Goal: Navigation & Orientation: Find specific page/section

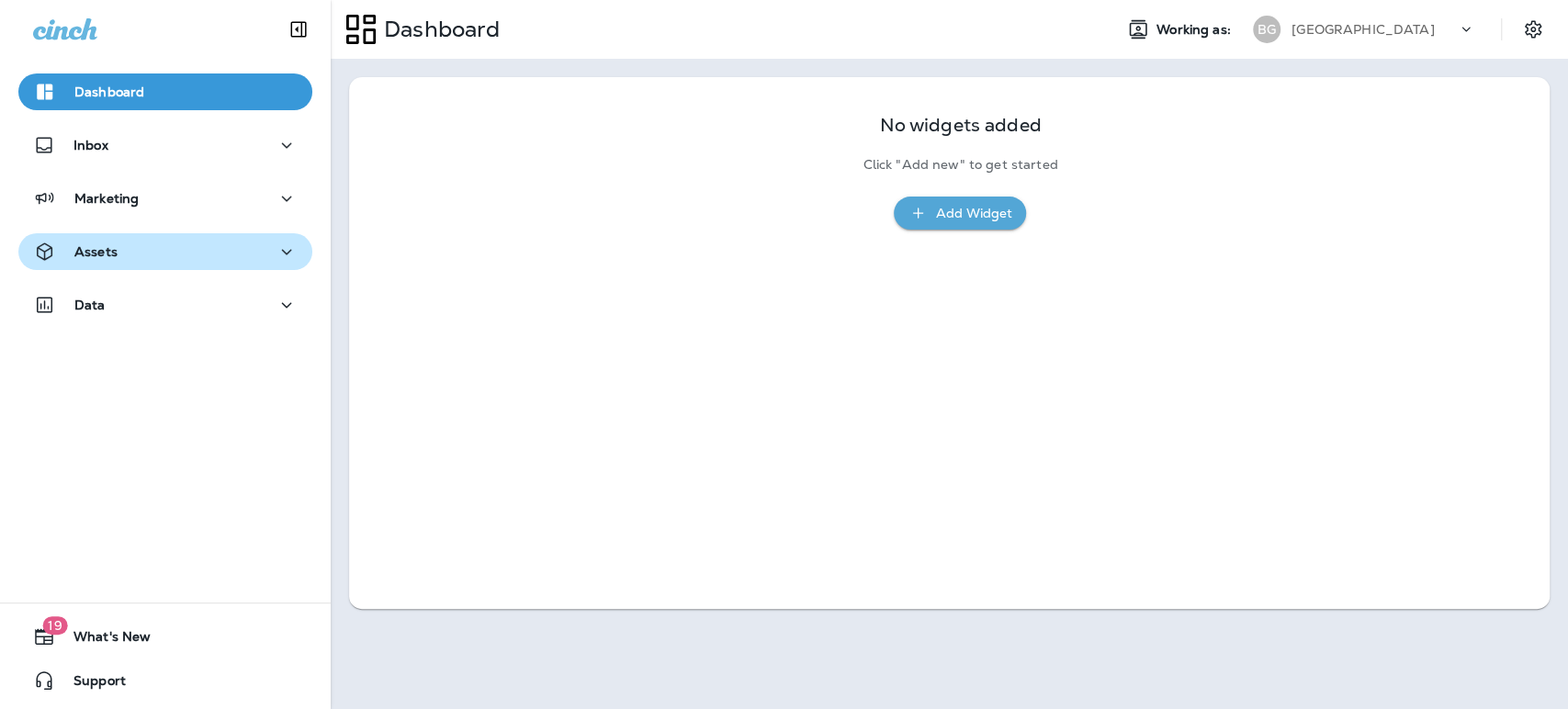
click at [118, 249] on div "Assets" at bounding box center [165, 252] width 264 height 23
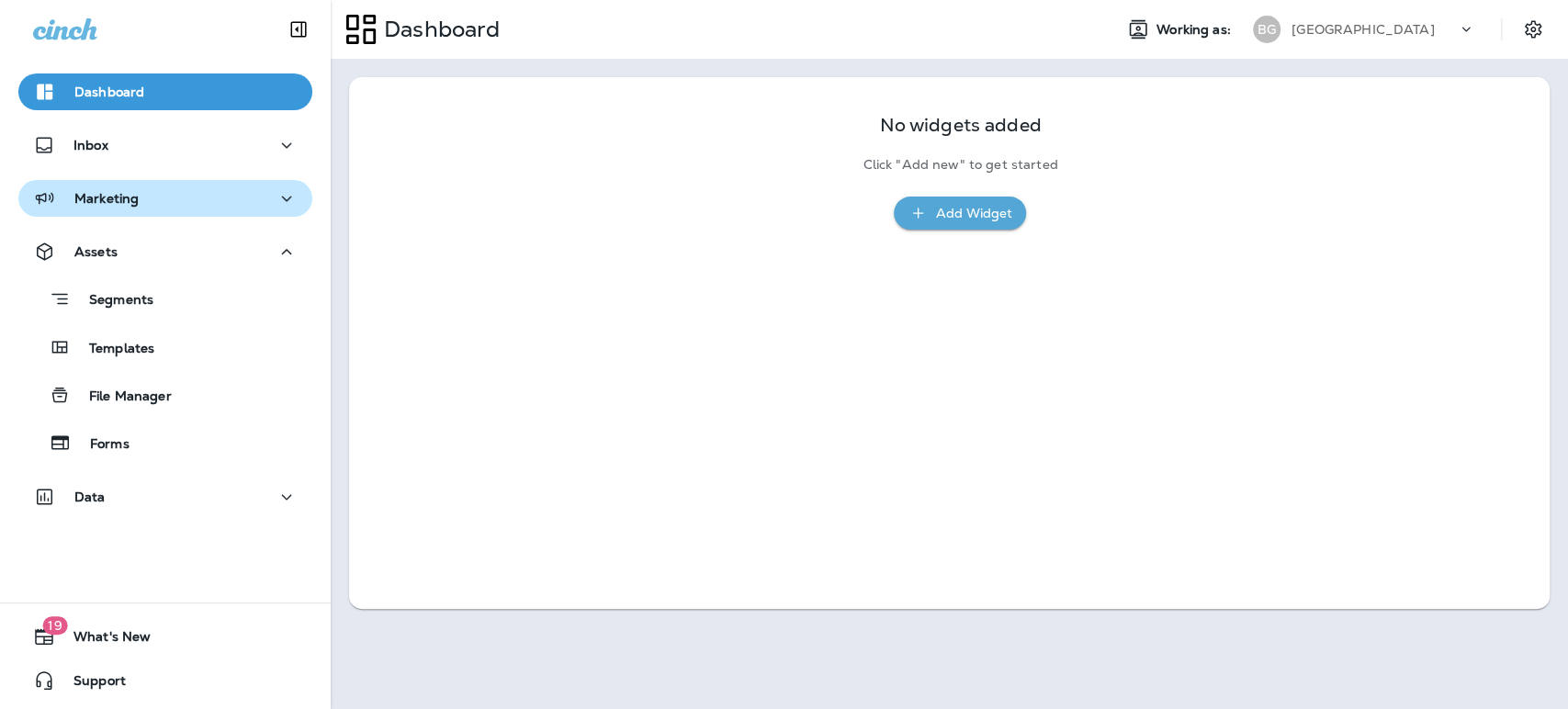
click at [124, 200] on p "Marketing" at bounding box center [106, 198] width 64 height 15
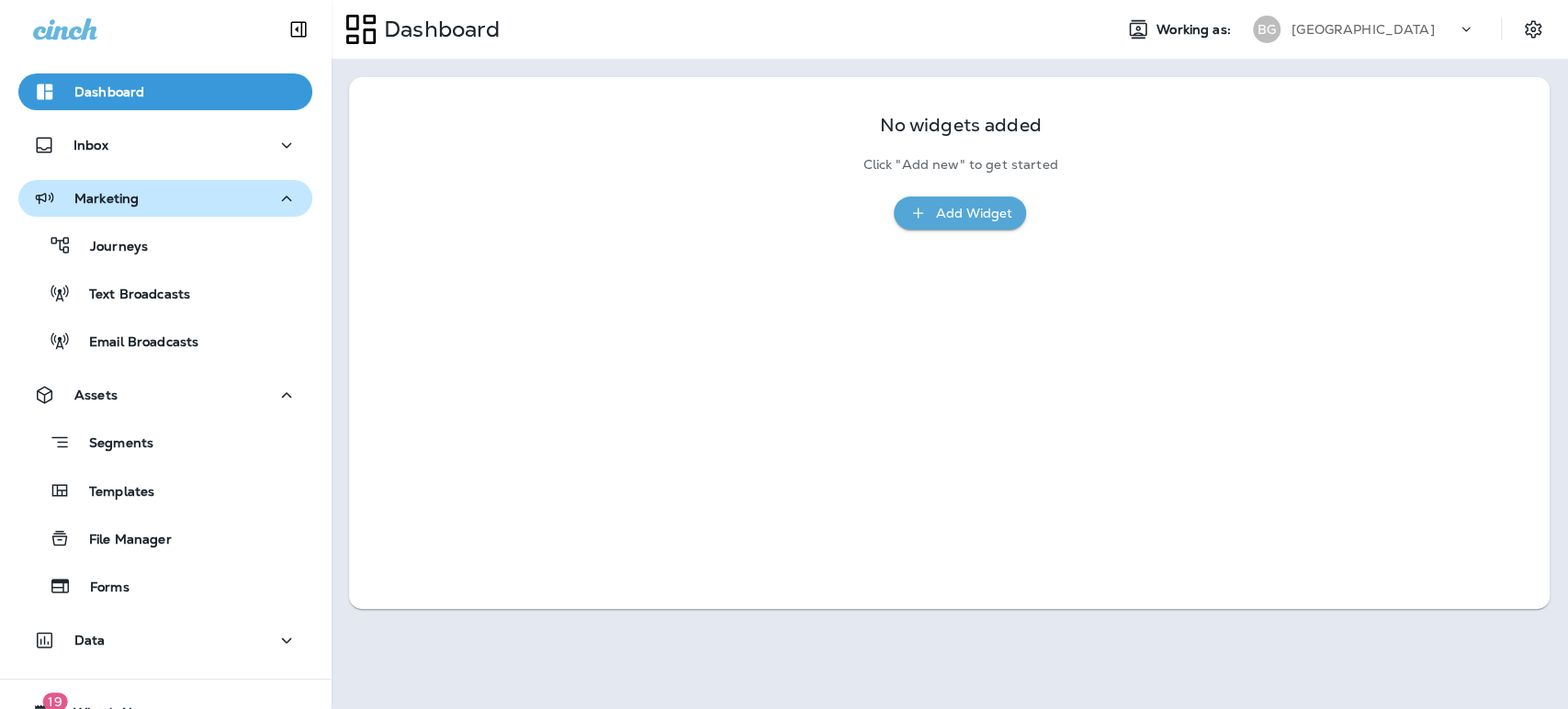
click at [124, 200] on p "Marketing" at bounding box center [106, 198] width 64 height 15
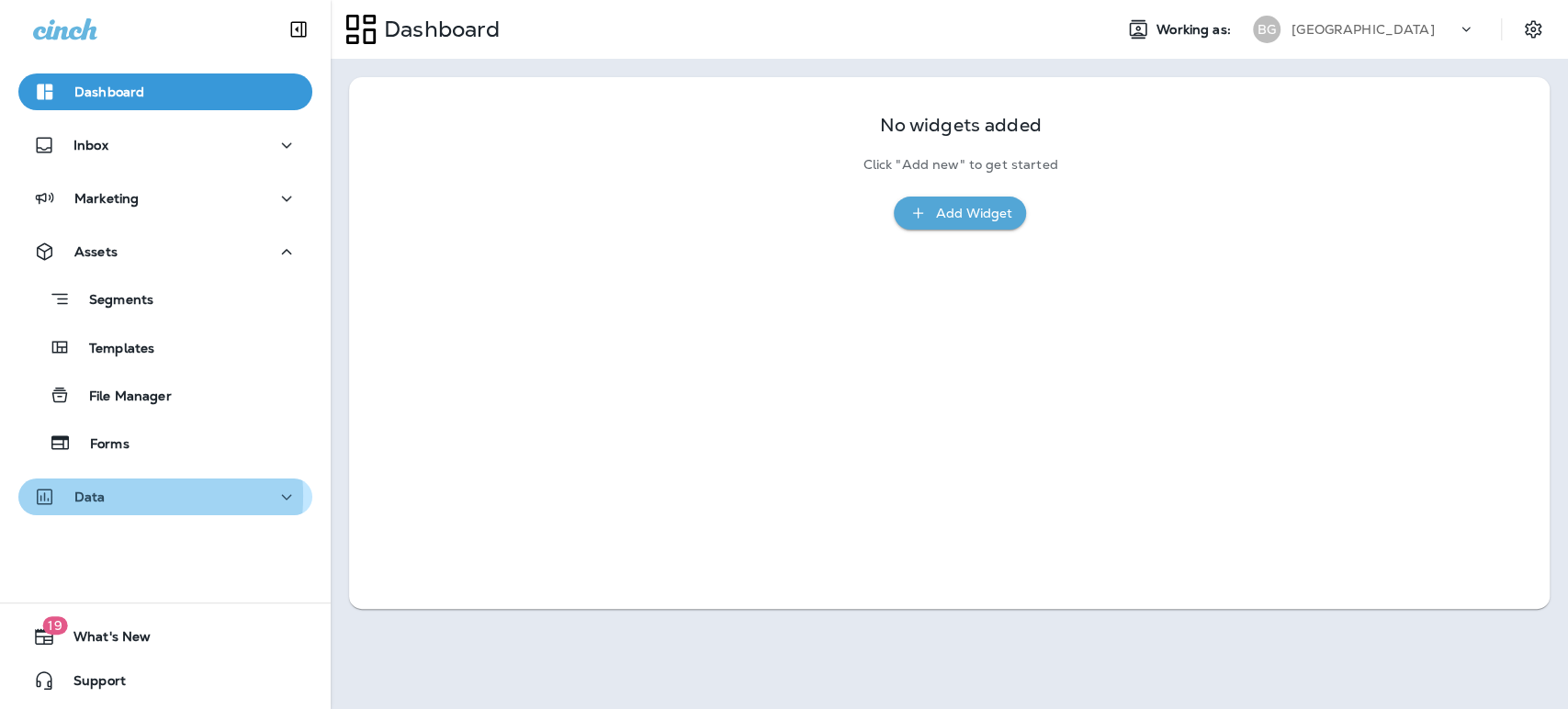
click at [91, 496] on p "Data" at bounding box center [89, 496] width 31 height 15
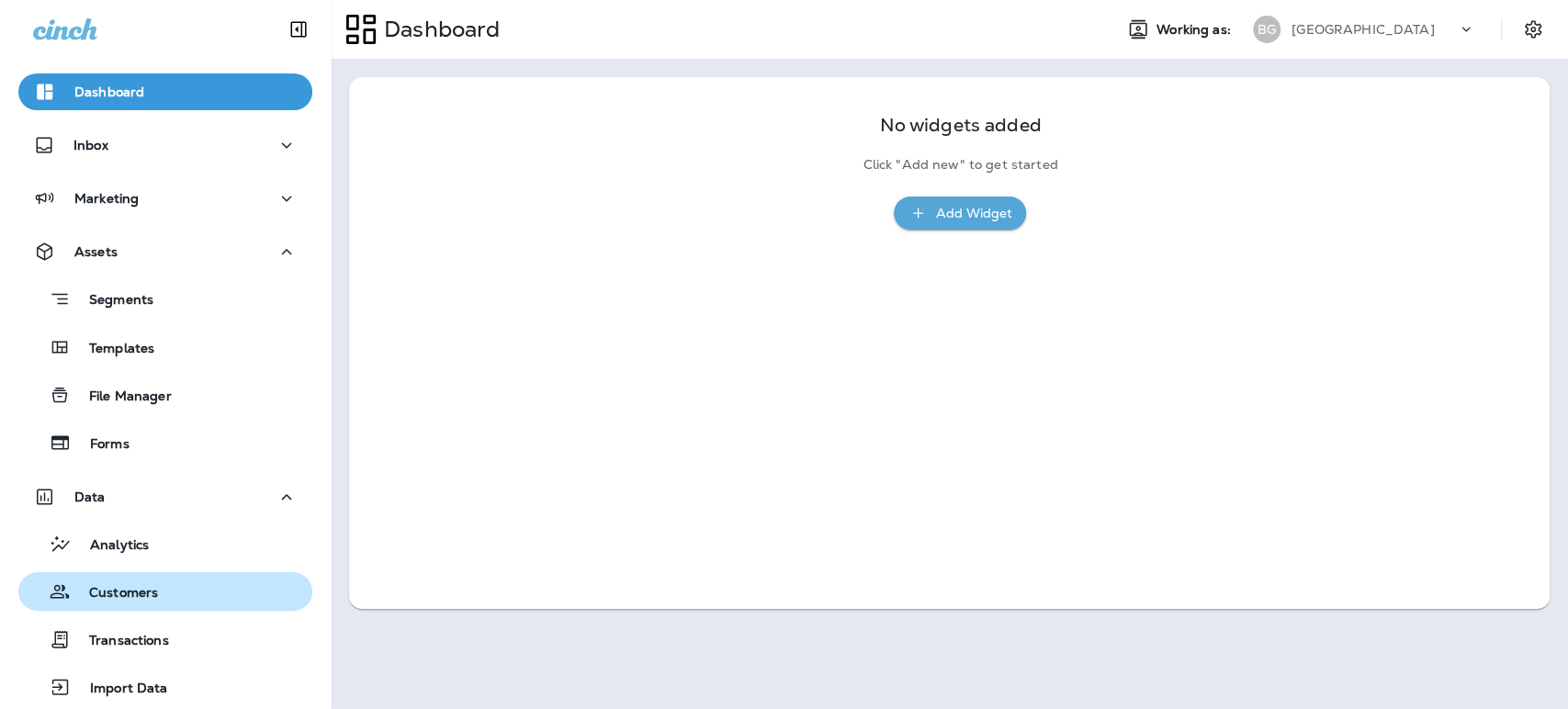
click at [132, 585] on p "Customers" at bounding box center [114, 593] width 87 height 18
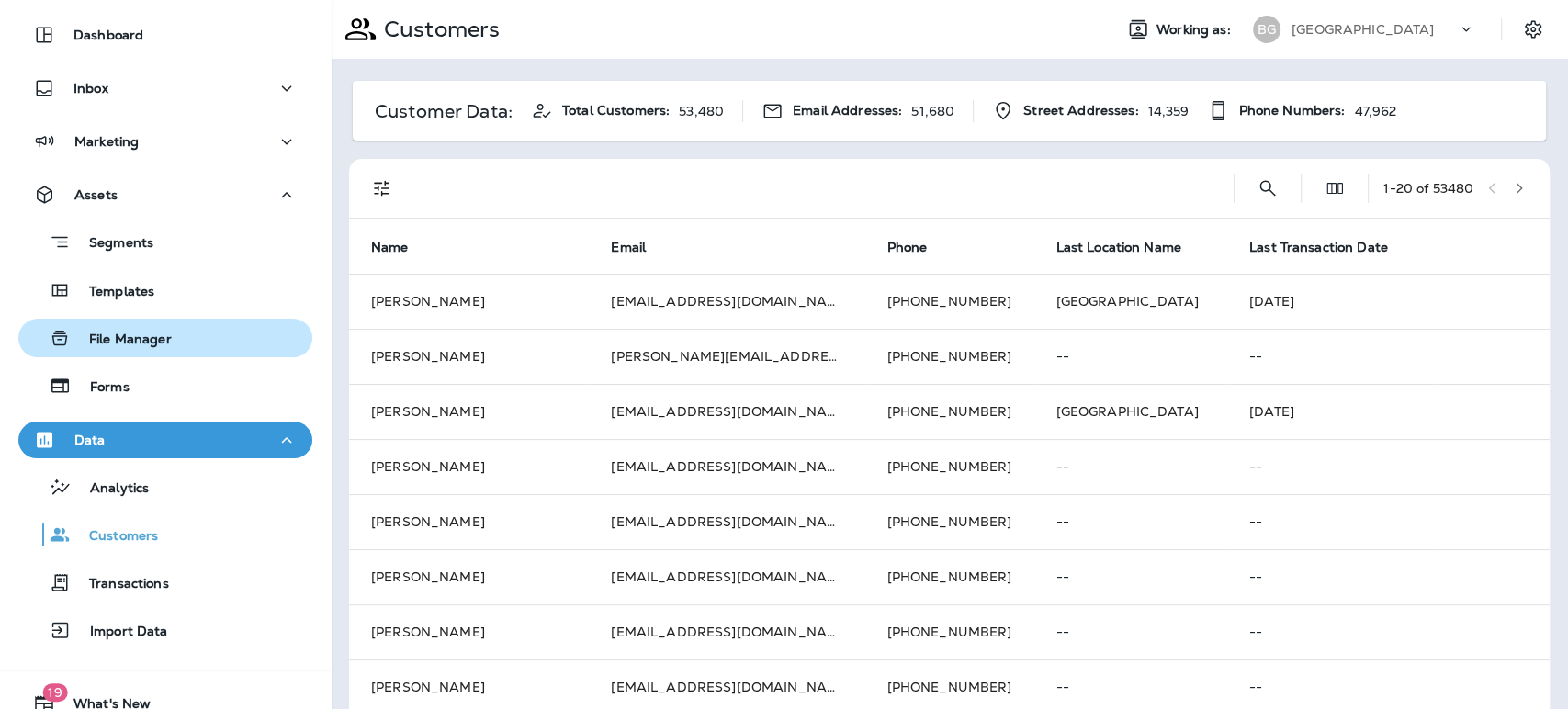
scroll to position [21, 0]
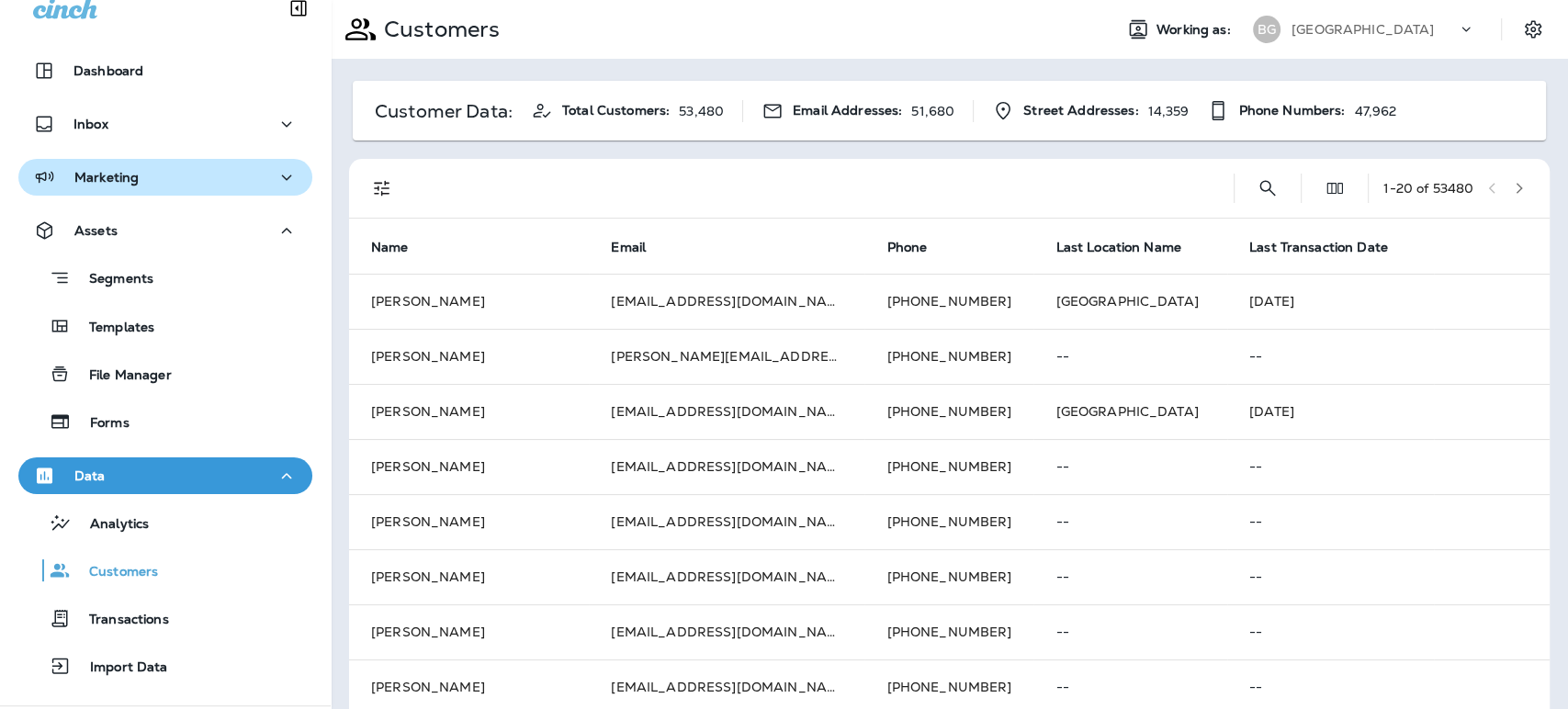
click at [110, 181] on p "Marketing" at bounding box center [106, 178] width 64 height 15
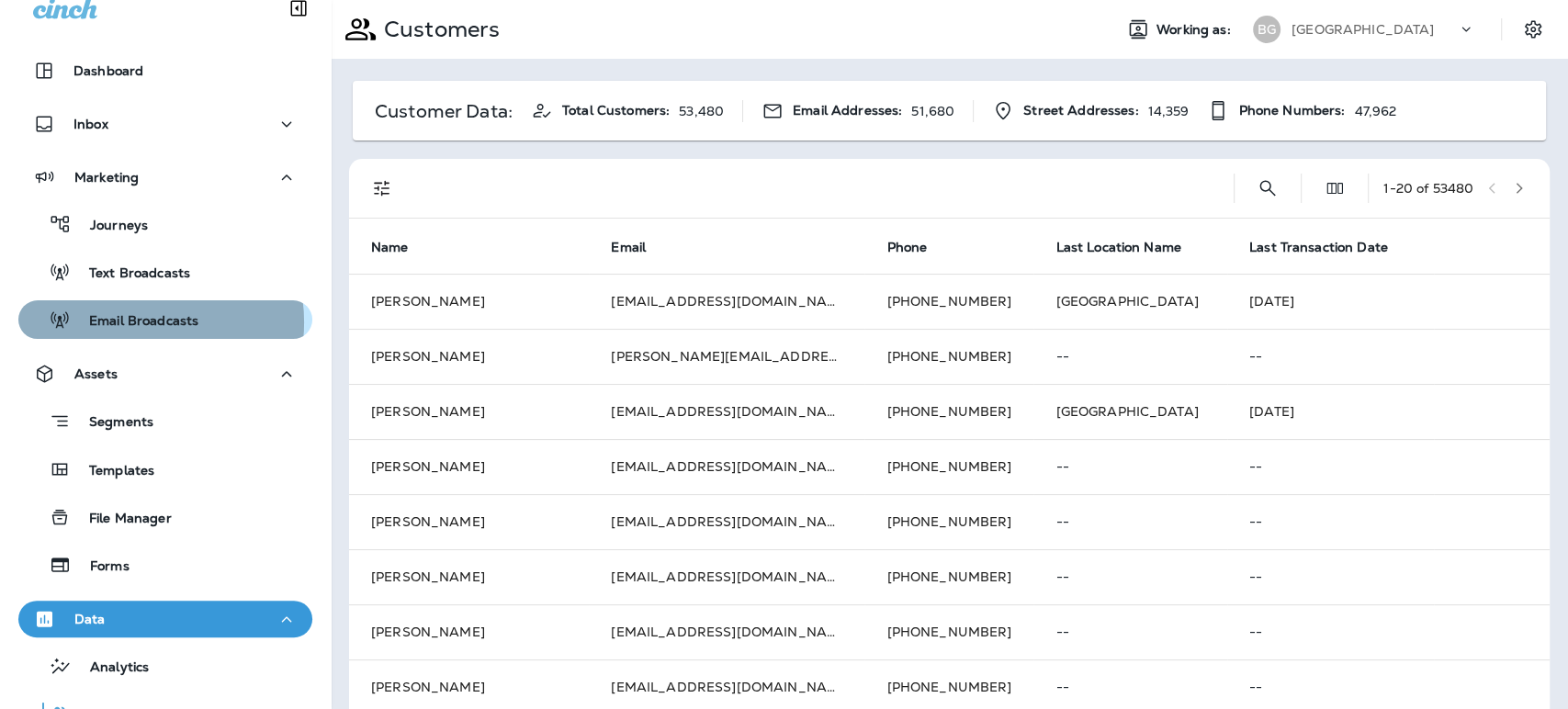
click at [134, 323] on p "Email Broadcasts" at bounding box center [135, 322] width 128 height 18
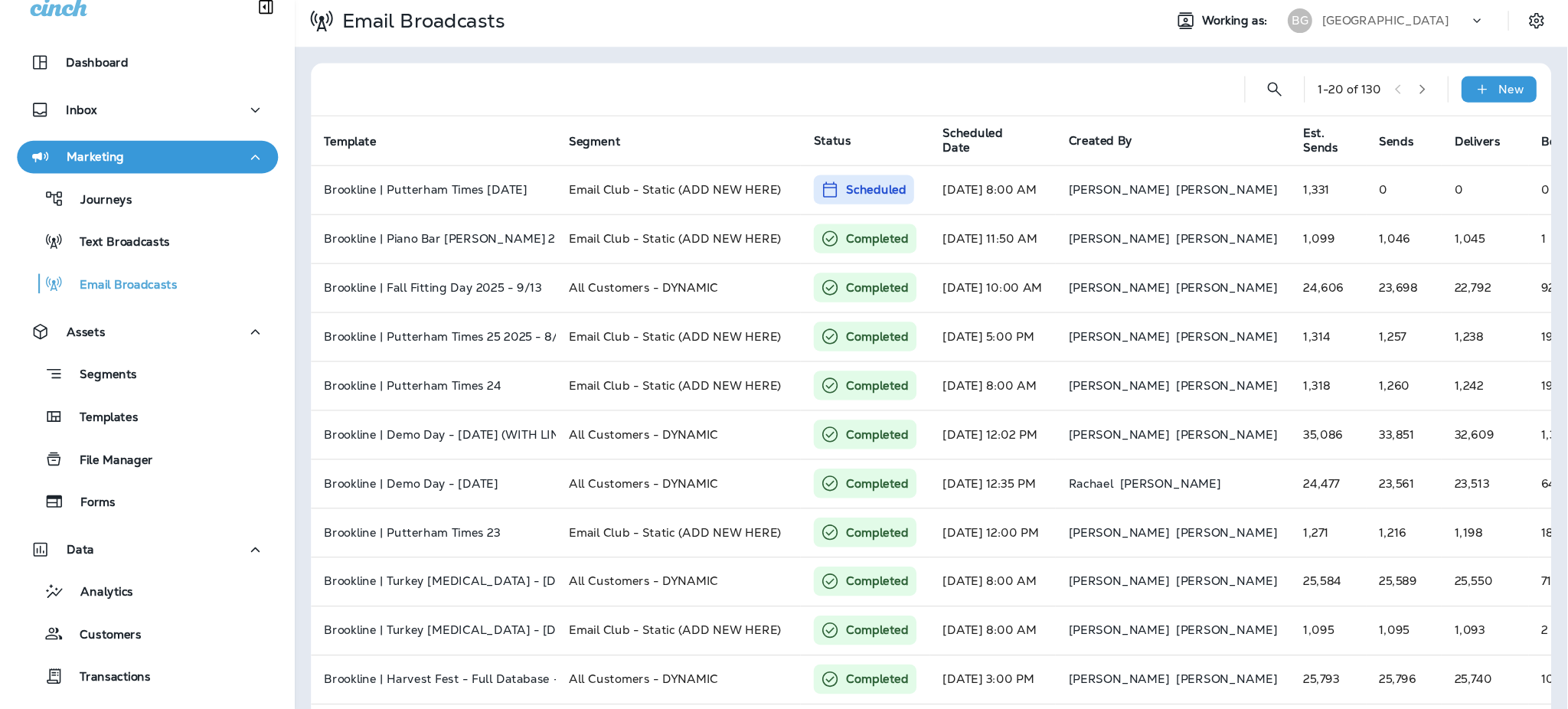
scroll to position [17, 0]
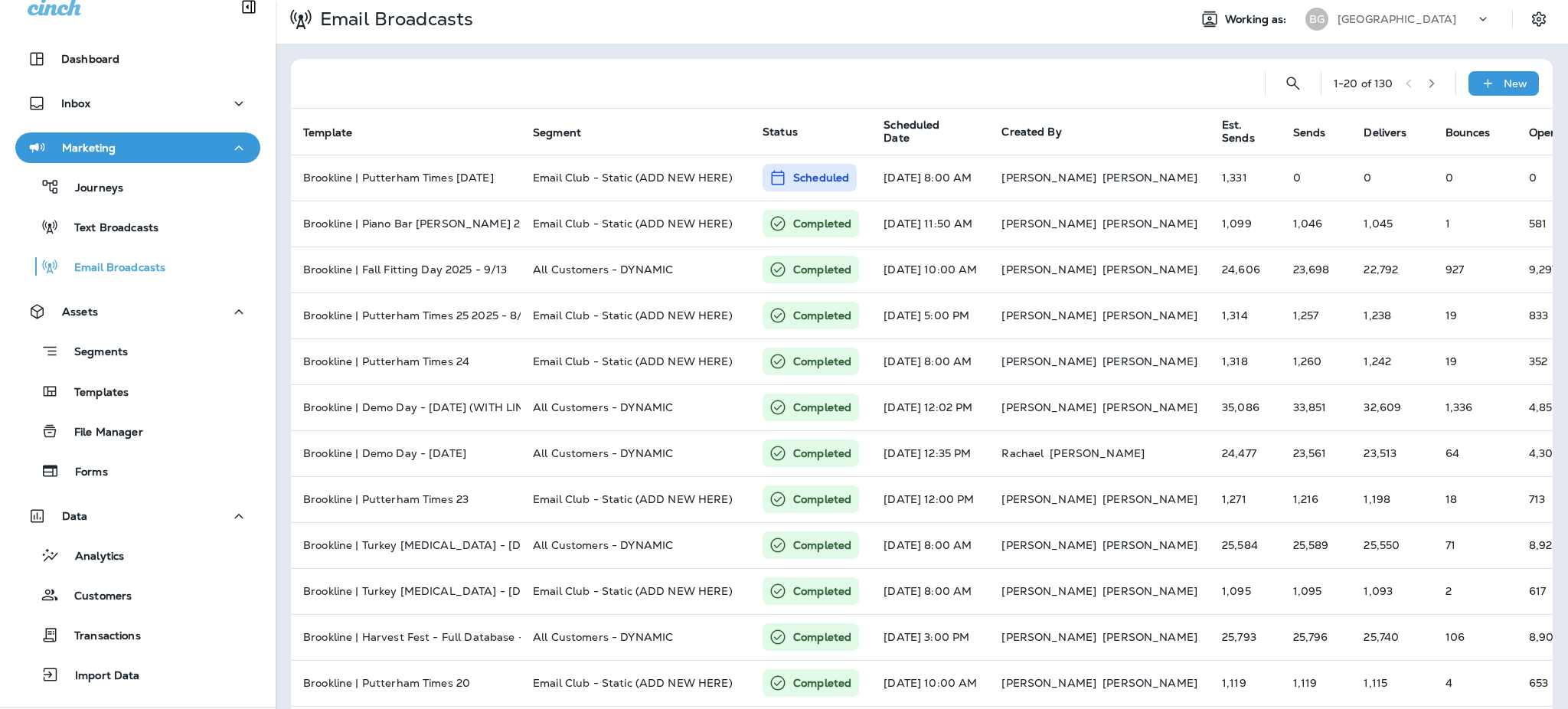
drag, startPoint x: 1304, startPoint y: 5, endPoint x: 984, endPoint y: 77, distance: 328.0
click at [984, 77] on div at bounding box center [778, 83] width 950 height 49
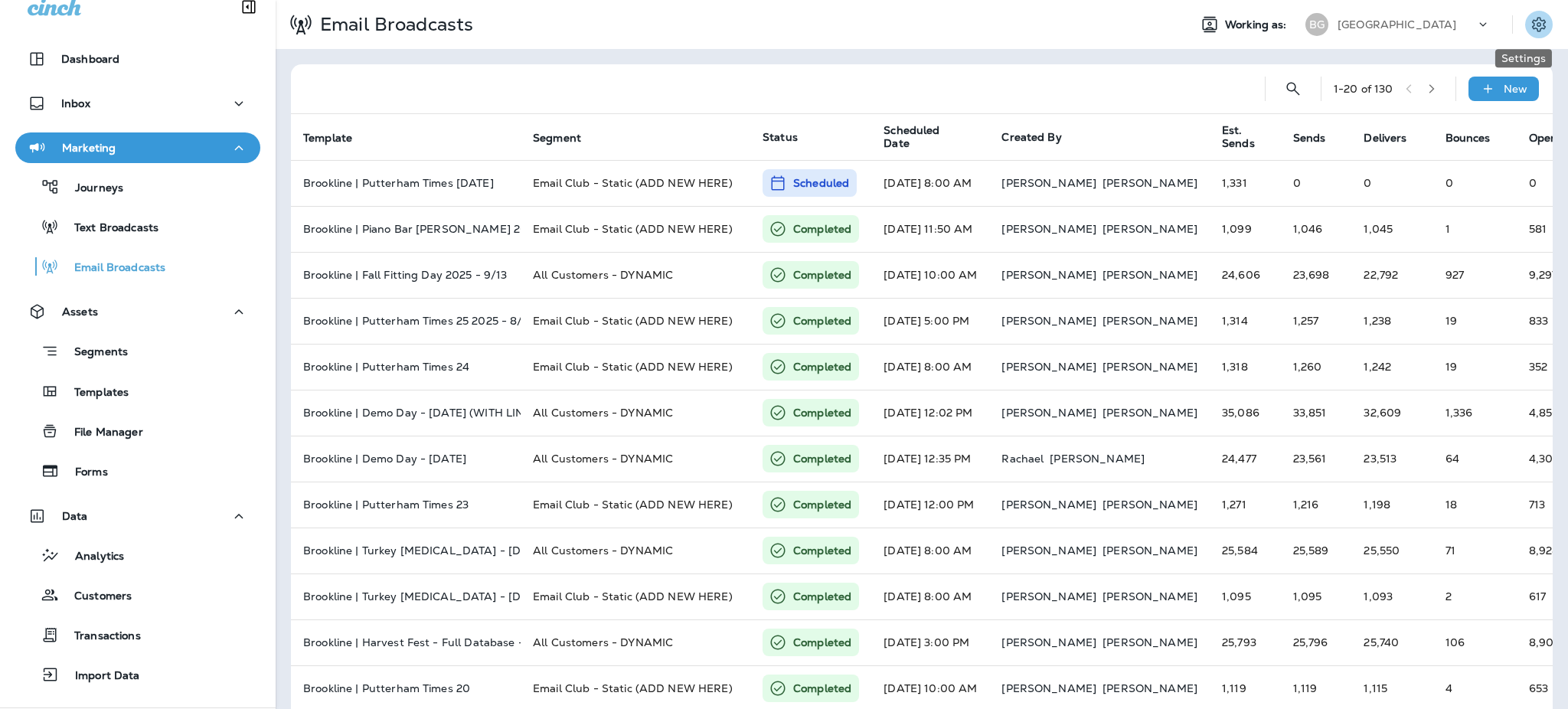
click at [1307, 28] on icon "Settings" at bounding box center [1540, 24] width 14 height 15
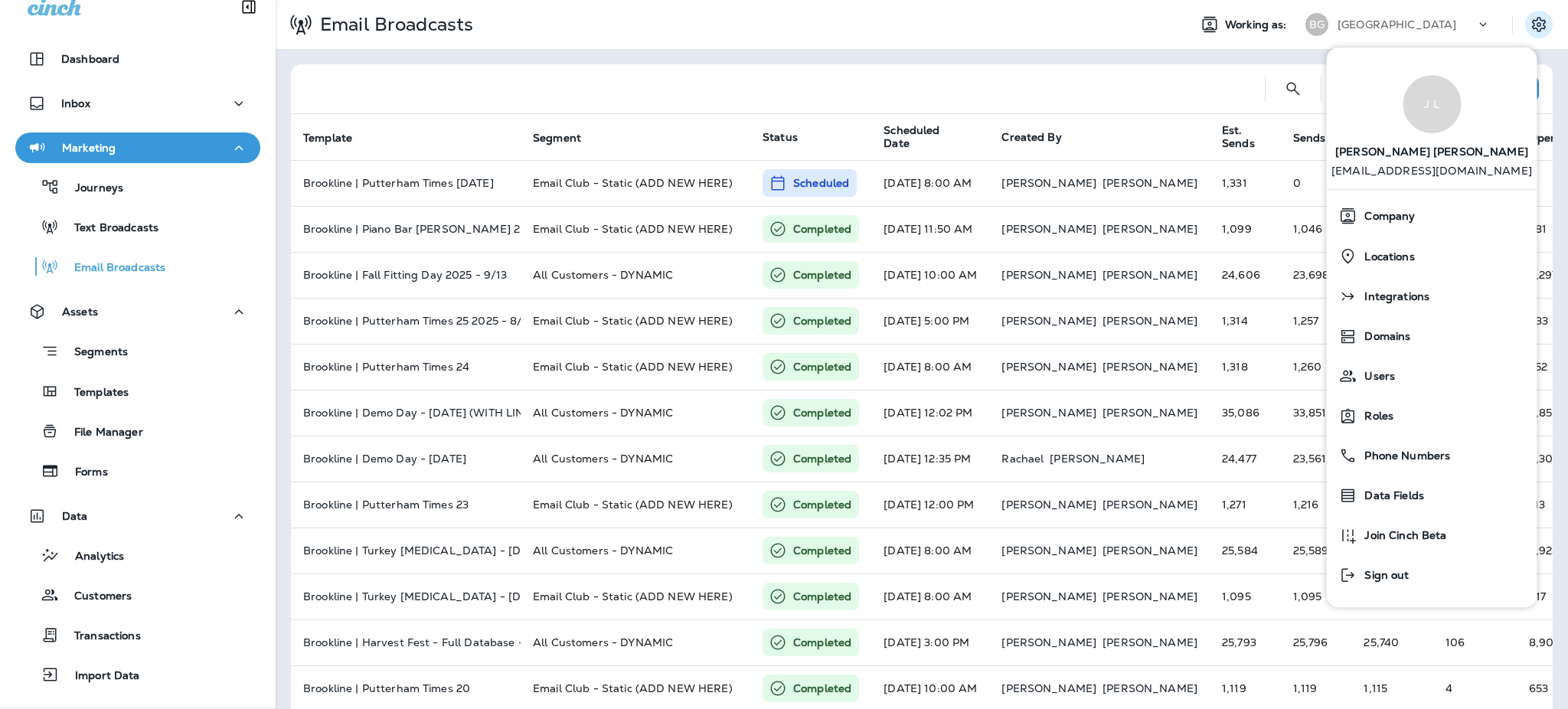
click at [856, 82] on div at bounding box center [778, 89] width 950 height 49
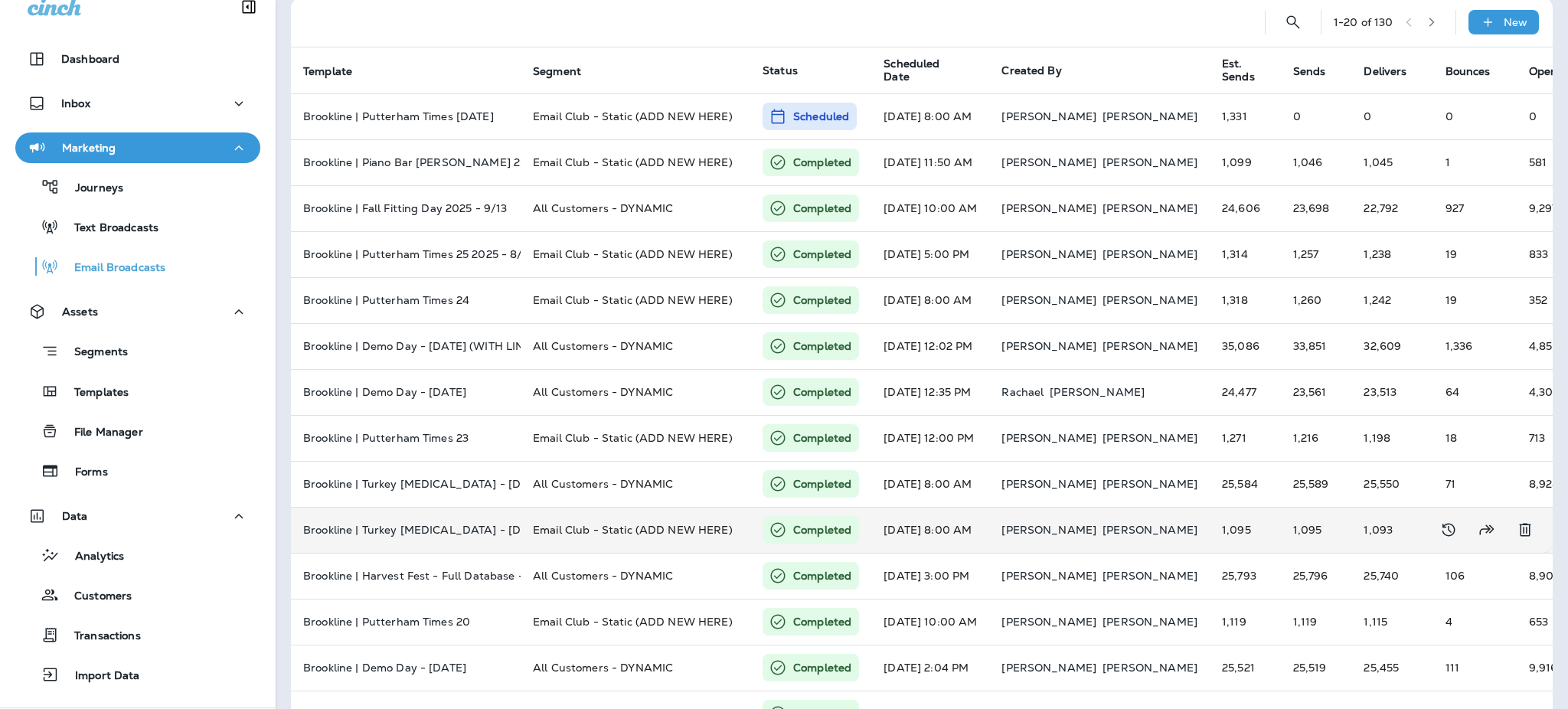
scroll to position [102, 0]
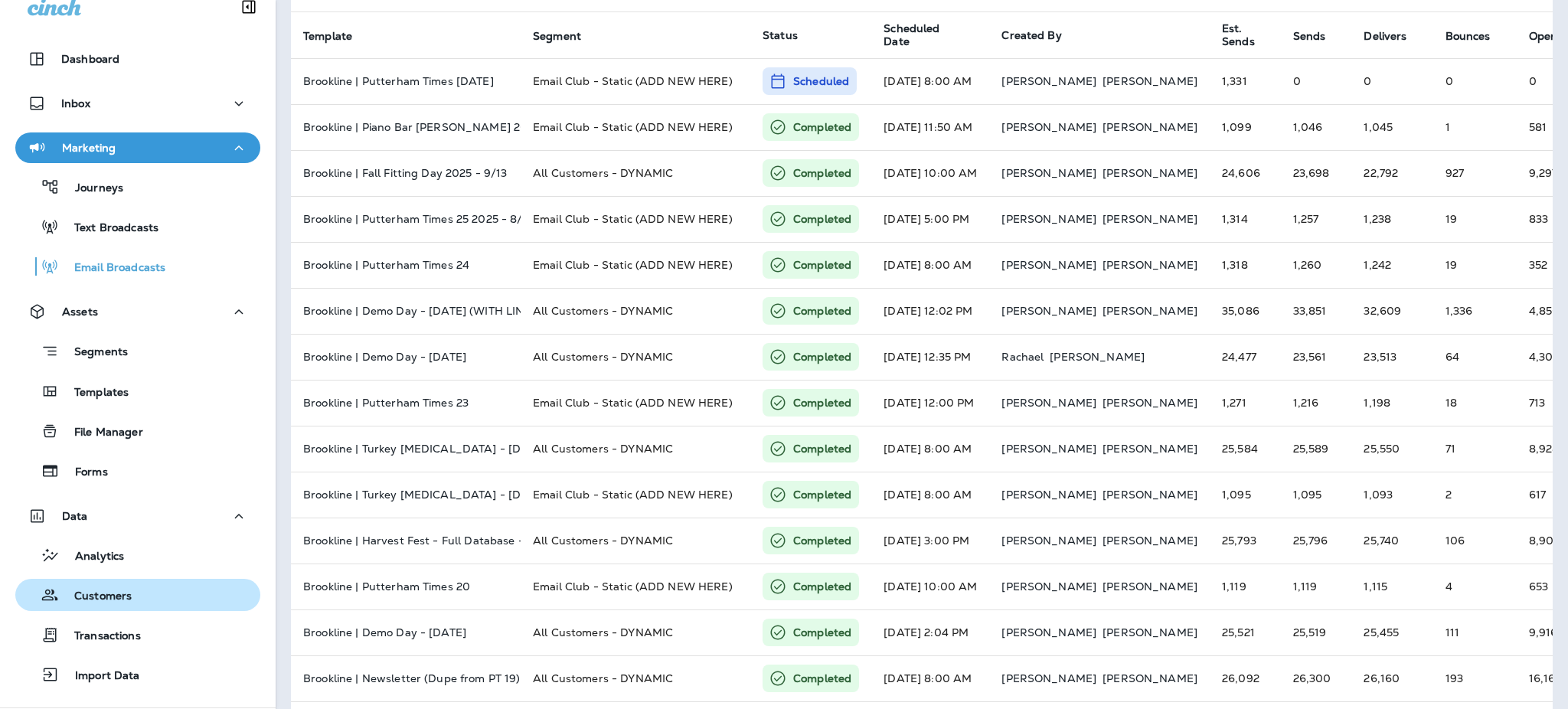
click at [89, 591] on p "Customers" at bounding box center [95, 597] width 73 height 15
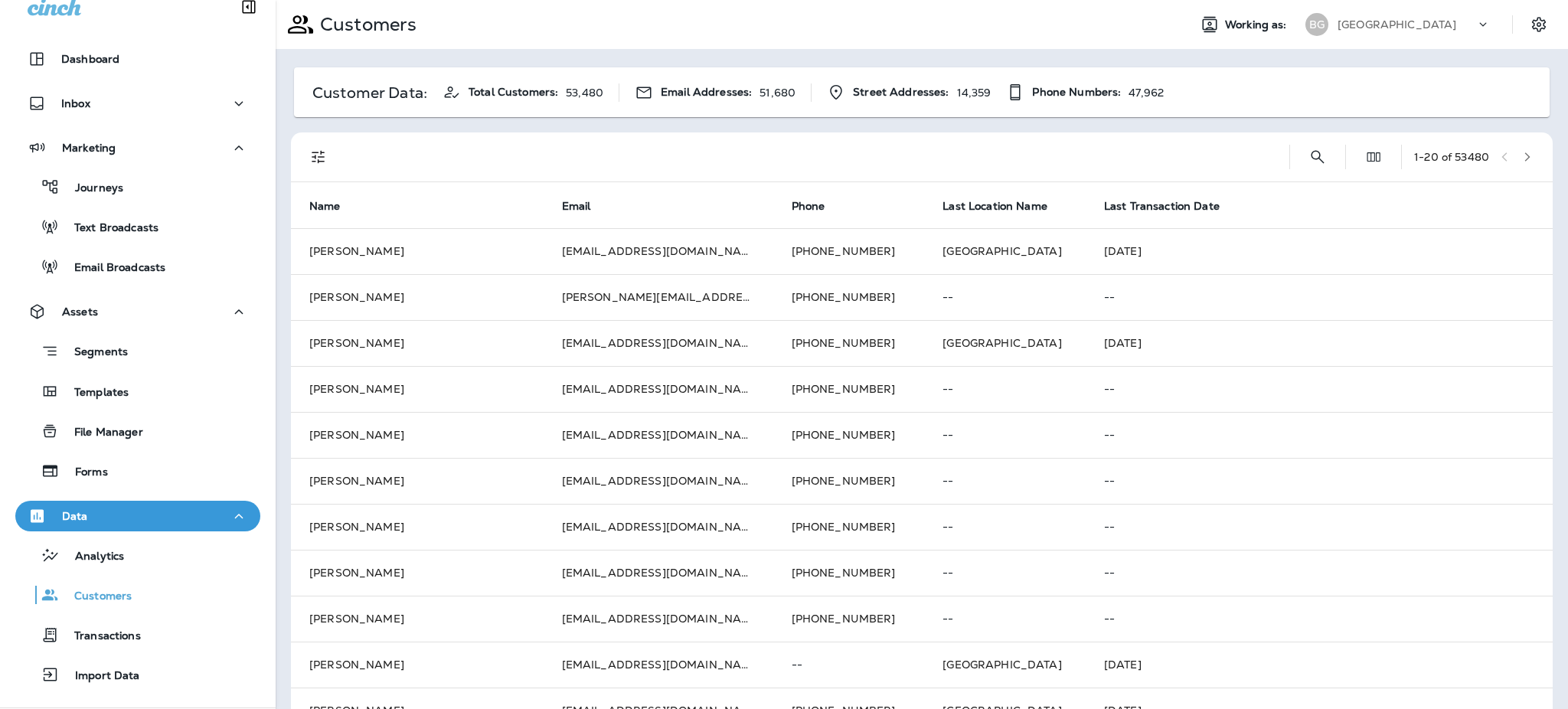
click at [1307, 158] on icon "button" at bounding box center [1528, 157] width 11 height 11
click at [1307, 156] on icon "button" at bounding box center [1528, 157] width 11 height 11
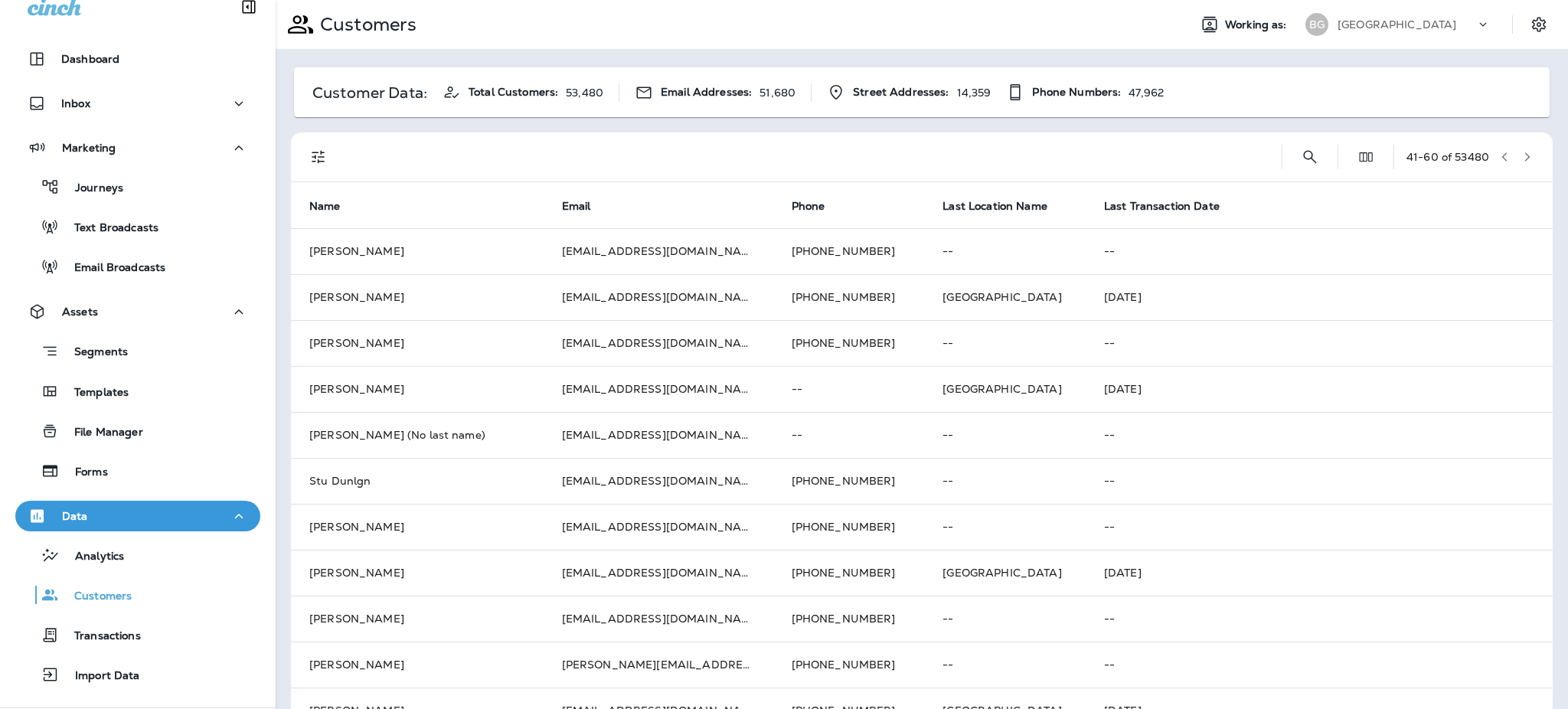
click at [1307, 155] on icon "button" at bounding box center [1528, 157] width 11 height 11
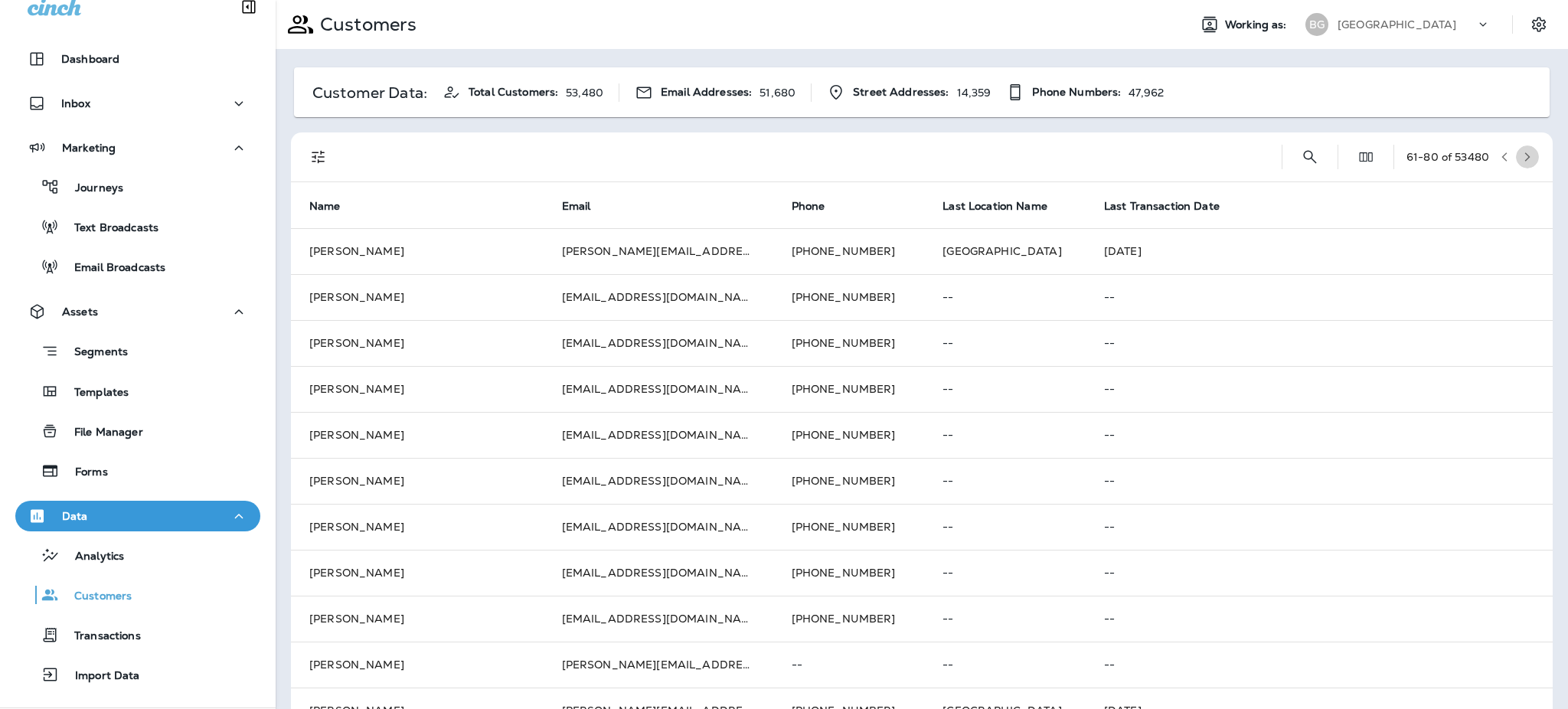
click at [1307, 155] on icon "button" at bounding box center [1528, 157] width 11 height 11
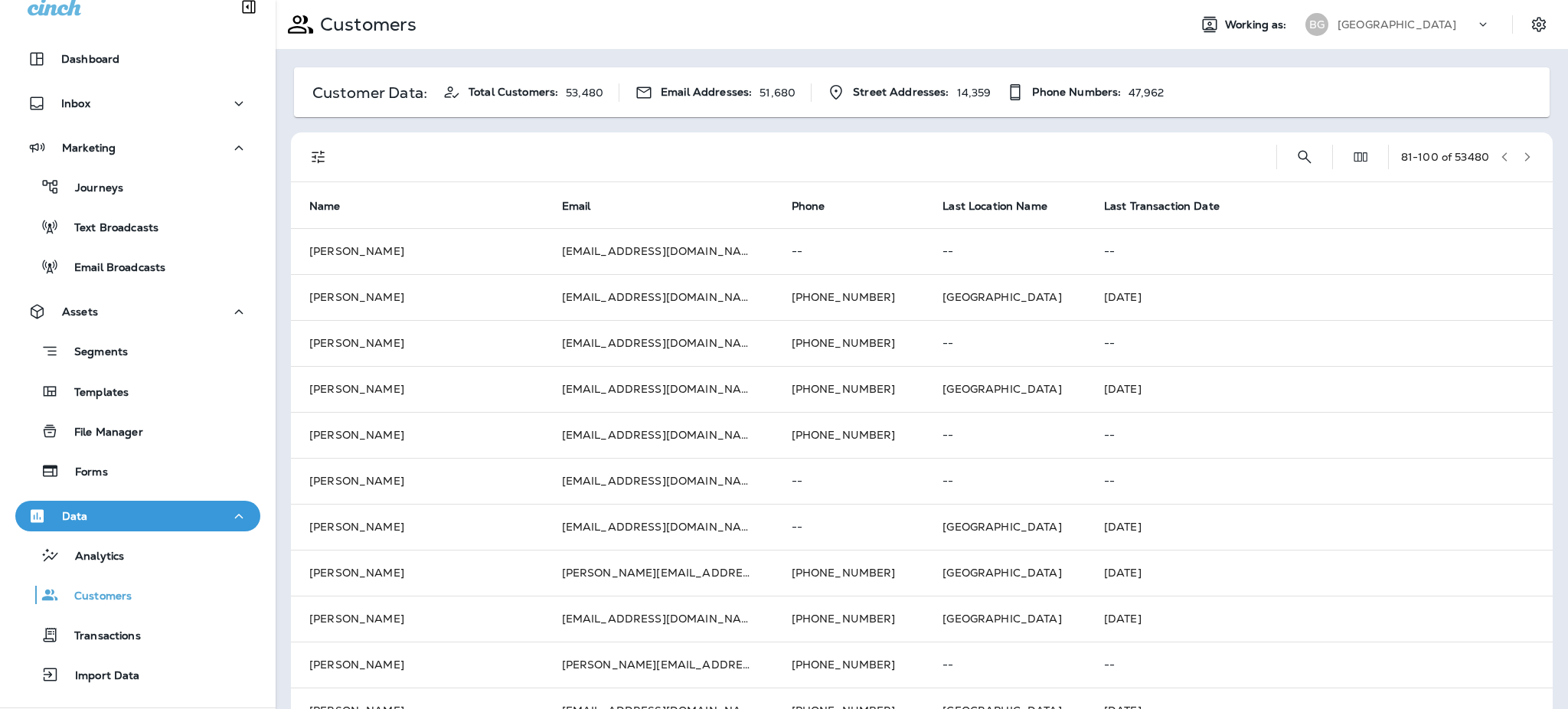
click at [1307, 155] on icon "button" at bounding box center [1528, 157] width 11 height 11
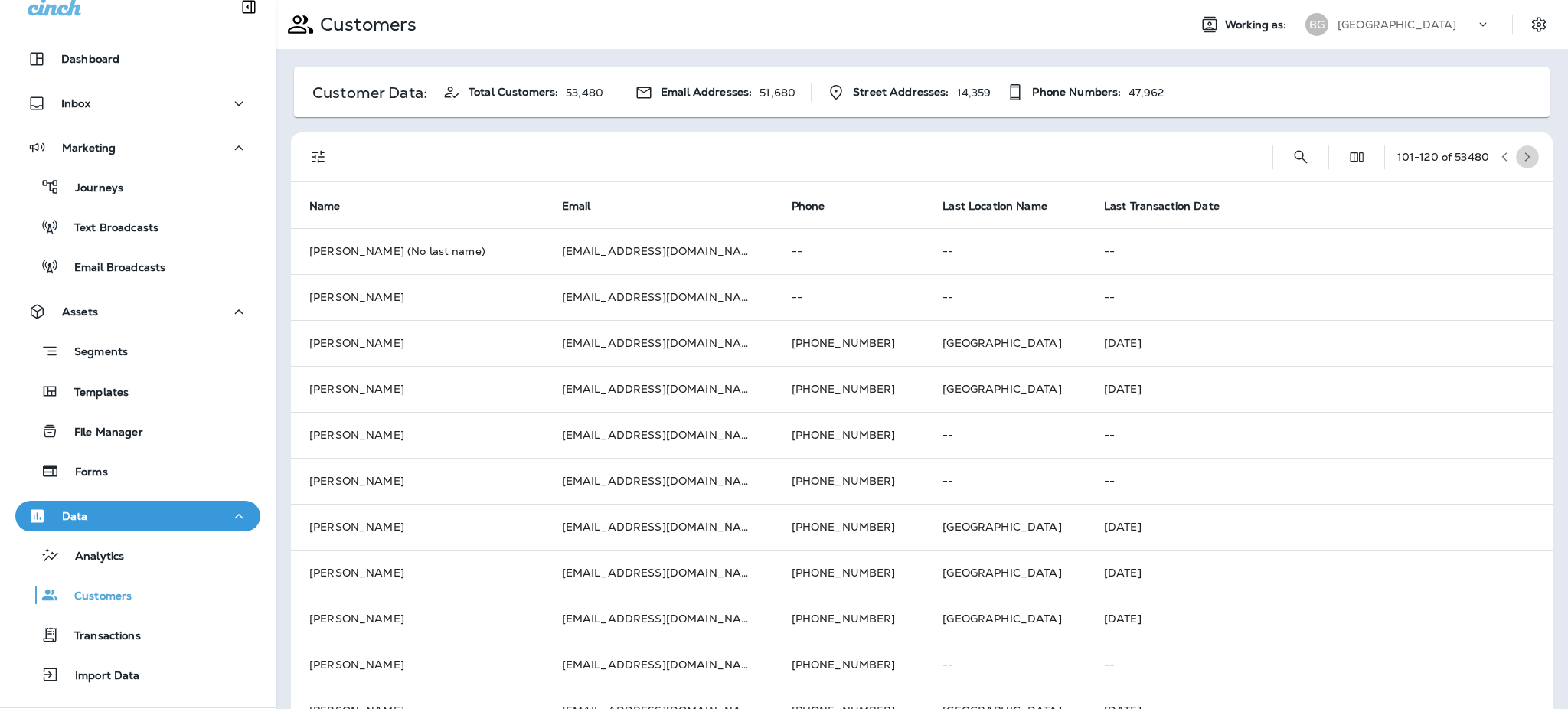
click at [1307, 155] on icon "button" at bounding box center [1528, 157] width 11 height 11
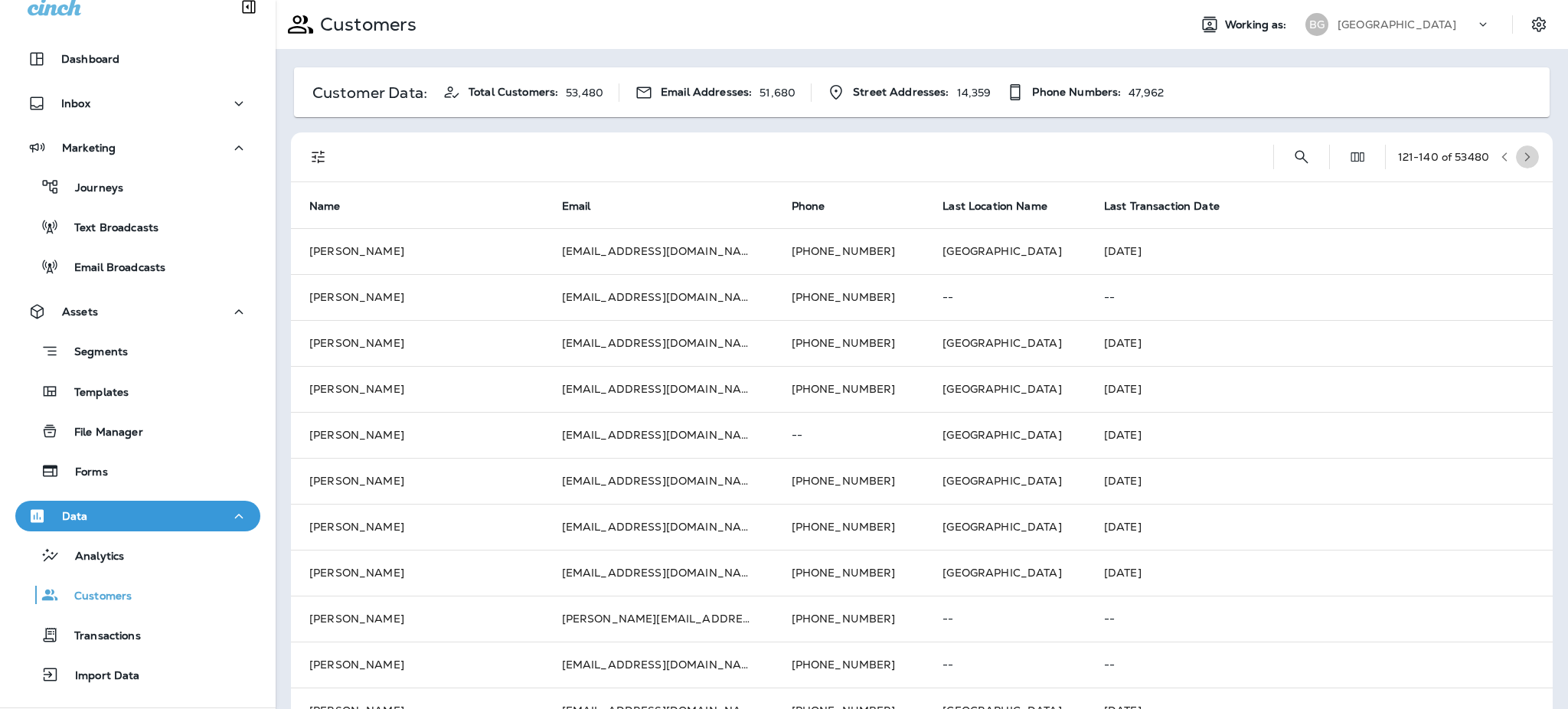
click at [1307, 155] on icon "button" at bounding box center [1528, 157] width 11 height 11
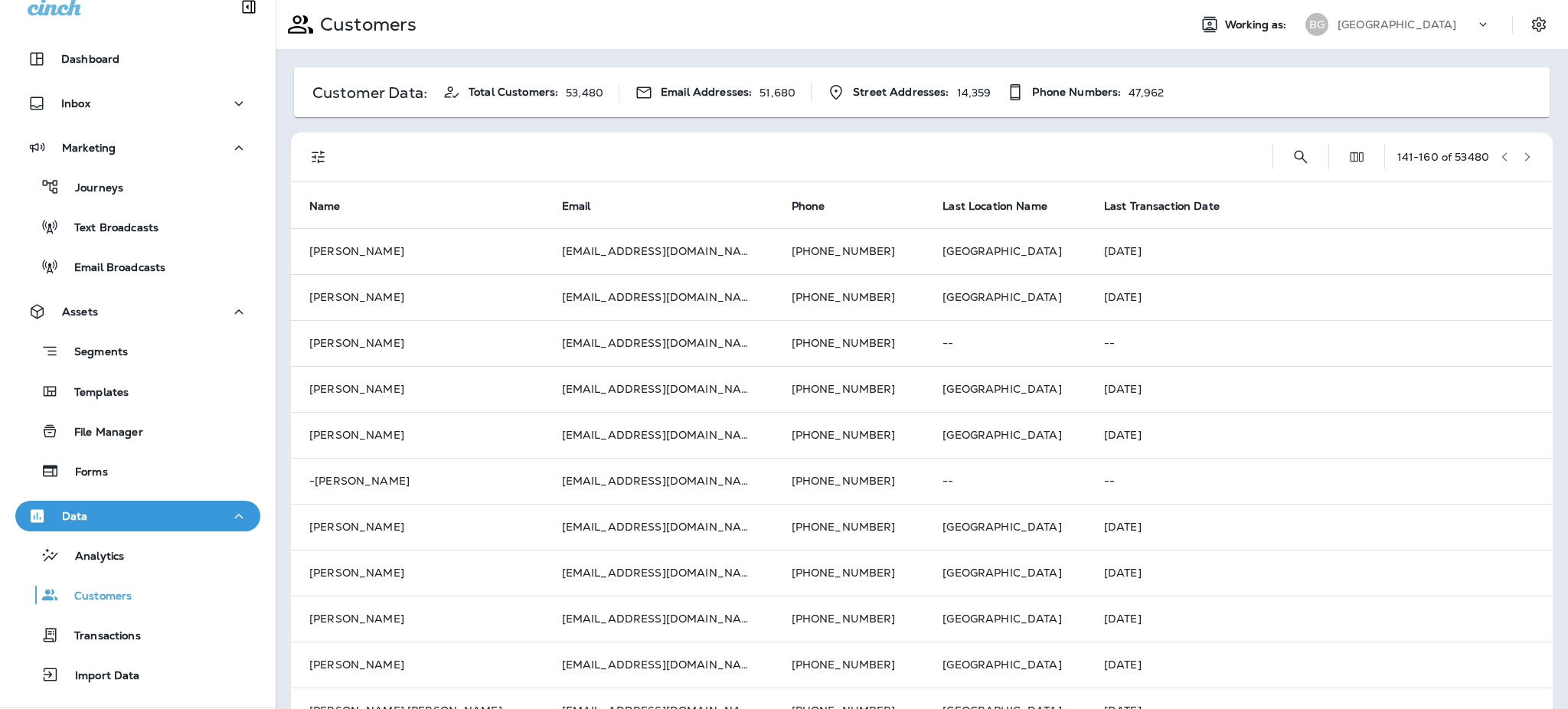
click at [1307, 155] on icon "button" at bounding box center [1528, 157] width 11 height 11
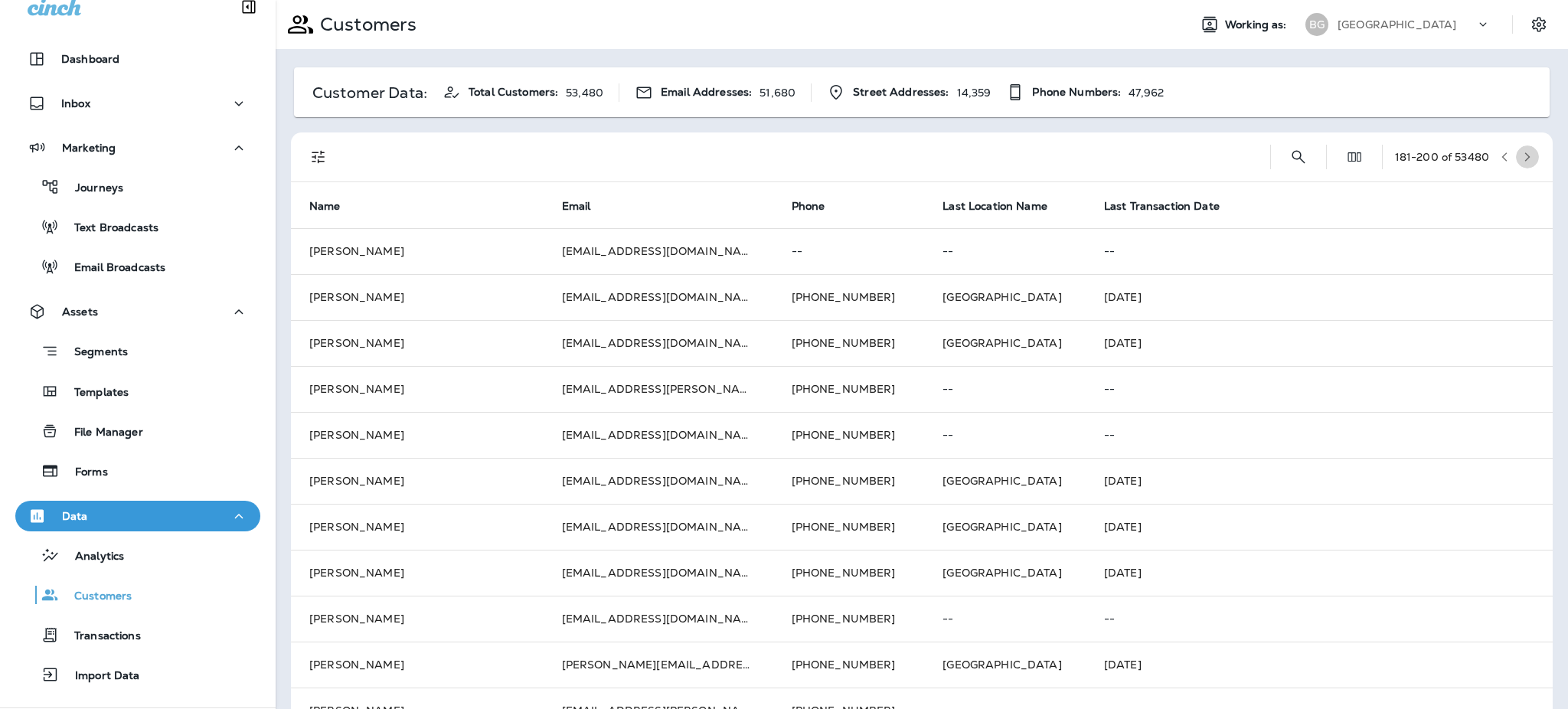
click at [1307, 155] on icon "button" at bounding box center [1528, 157] width 11 height 11
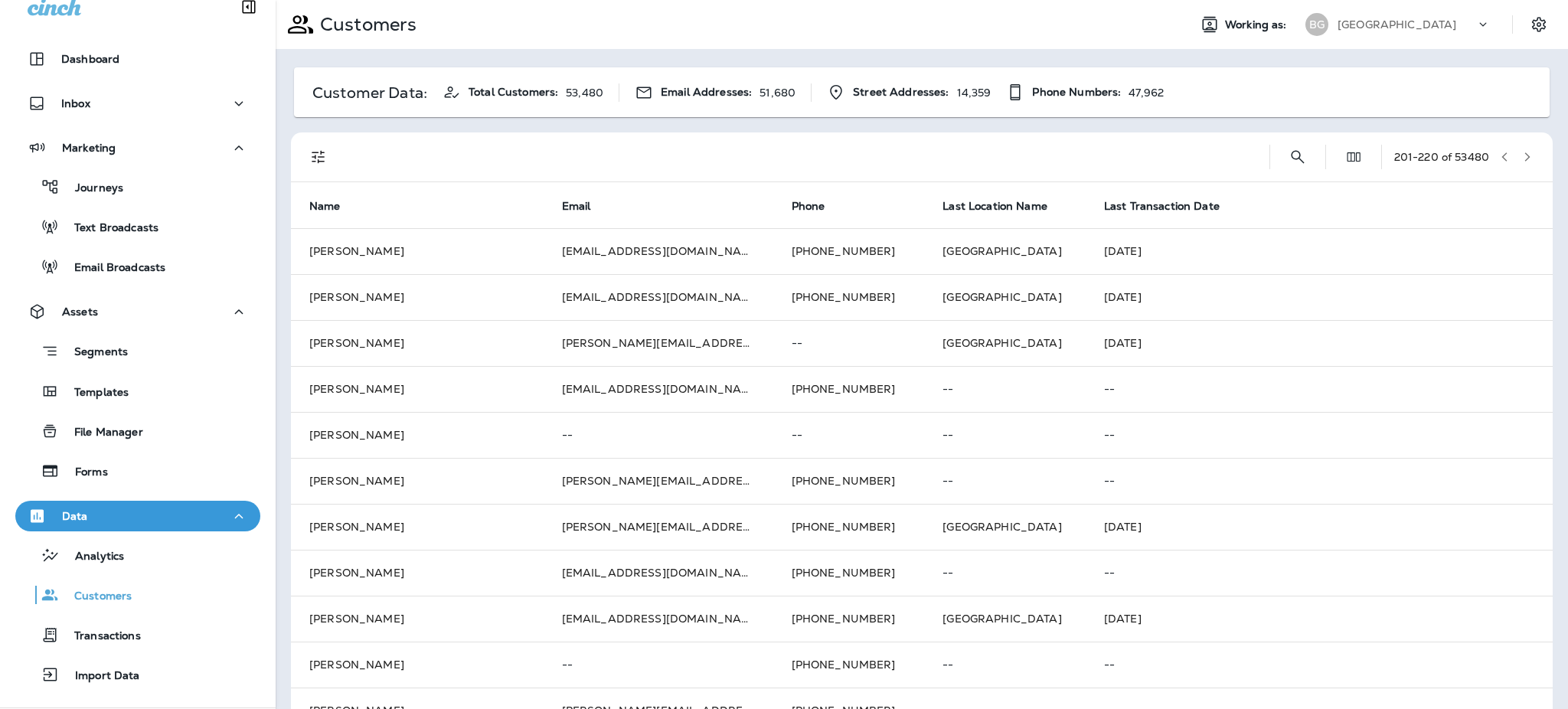
click at [1307, 155] on icon "button" at bounding box center [1528, 157] width 11 height 11
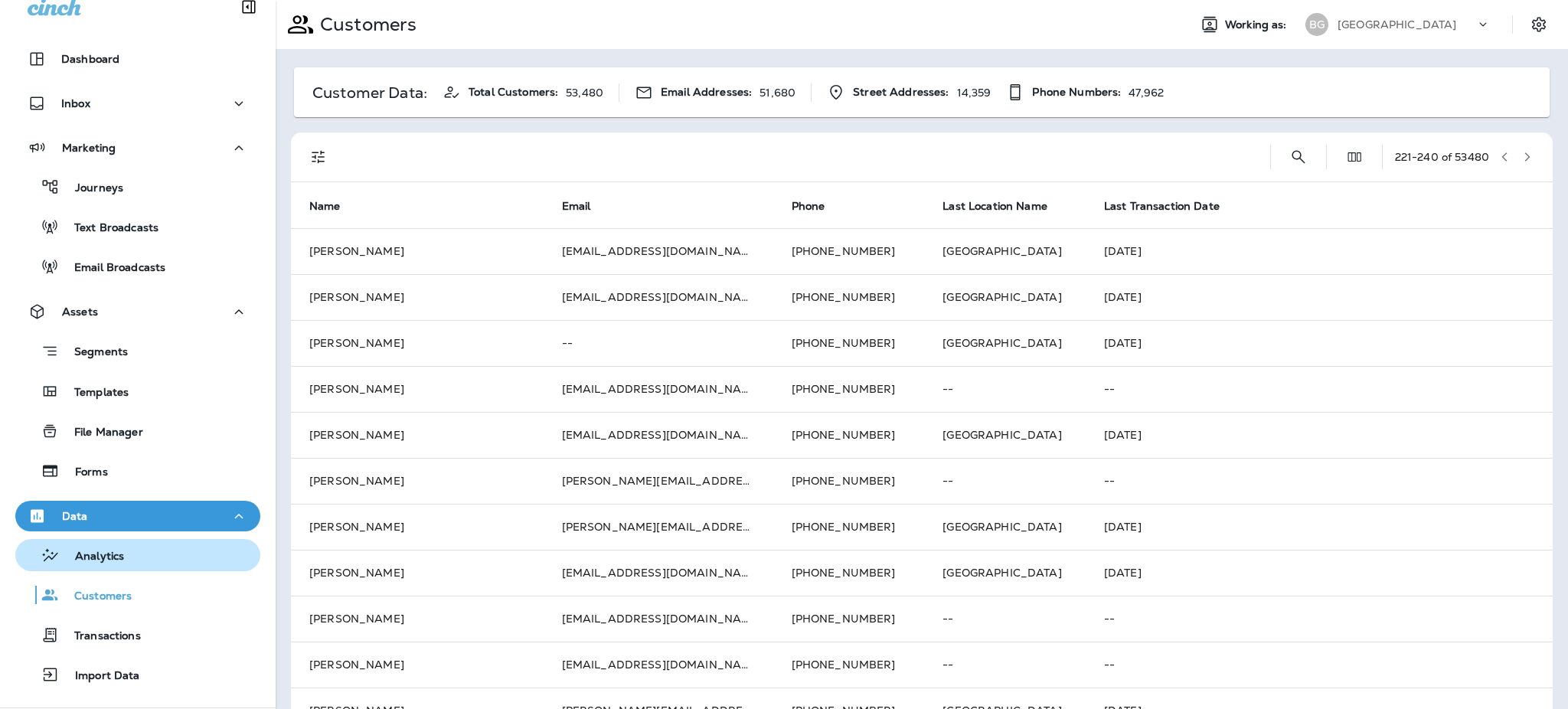
click at [96, 554] on p "Analytics" at bounding box center [92, 557] width 64 height 15
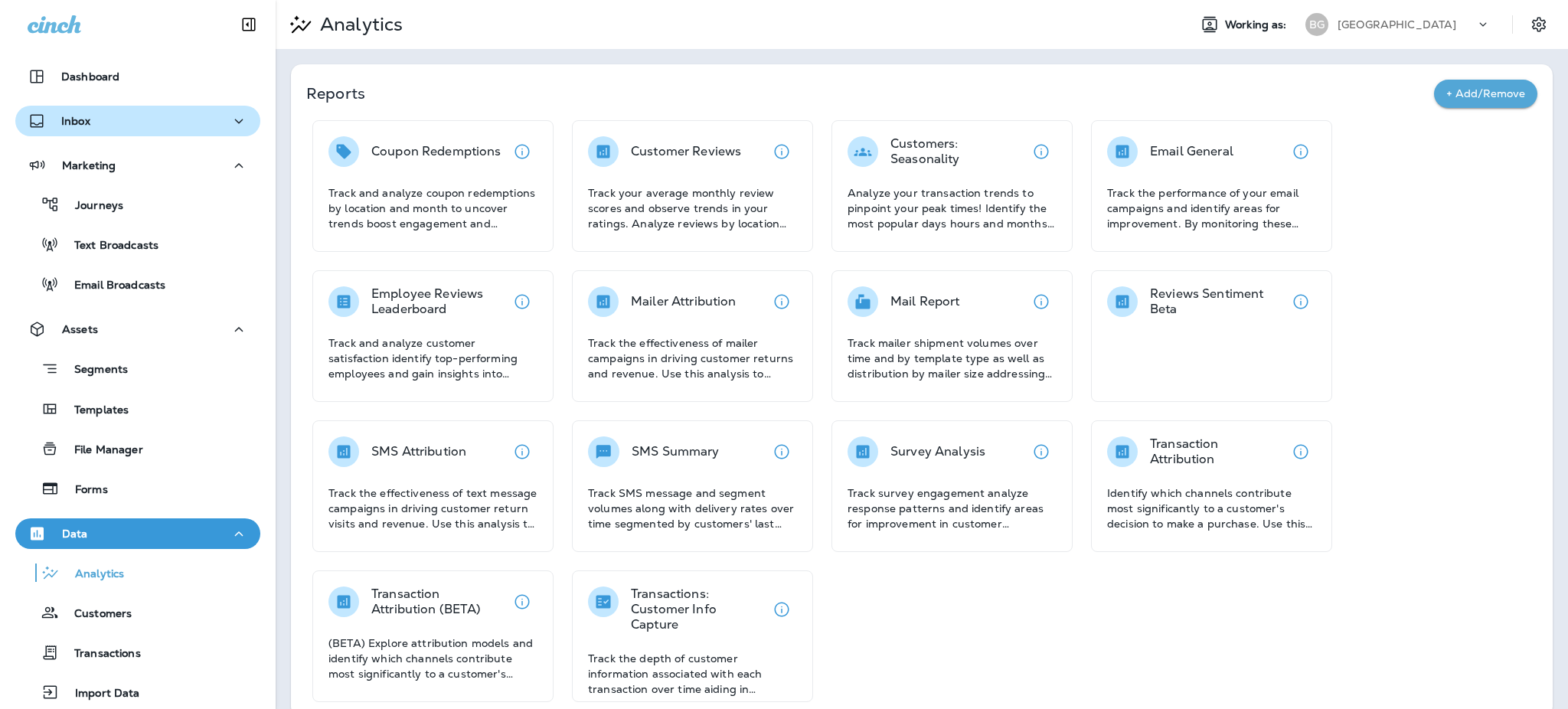
click at [74, 117] on p "Inbox" at bounding box center [75, 121] width 29 height 13
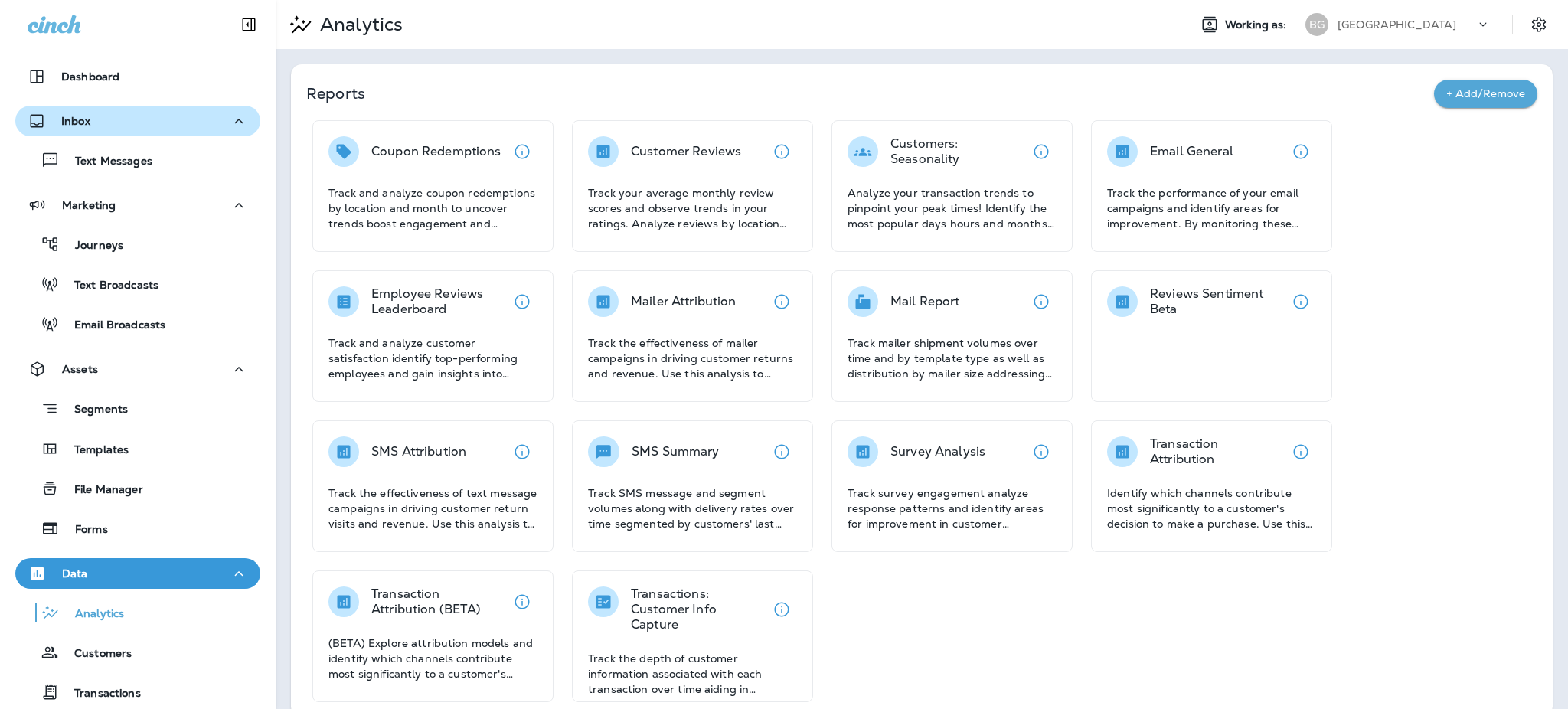
click at [74, 117] on p "Inbox" at bounding box center [75, 121] width 29 height 13
